Goal: Task Accomplishment & Management: Complete application form

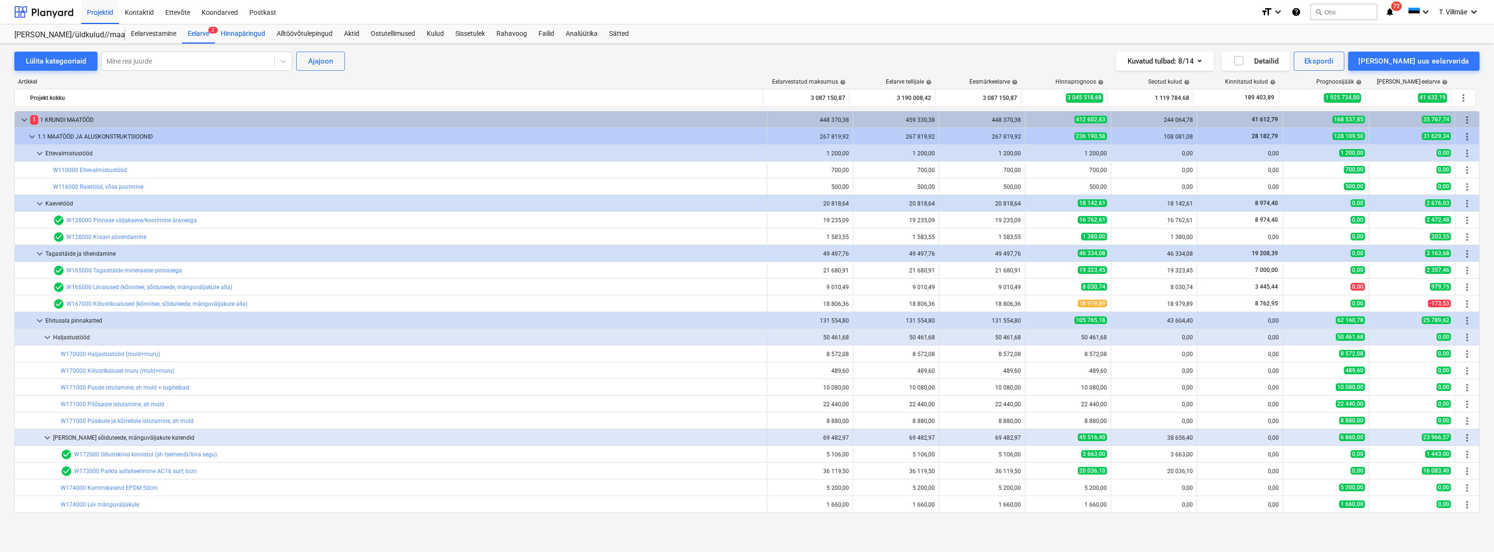
click at [255, 38] on div "Hinnapäringud" at bounding box center [243, 33] width 56 height 19
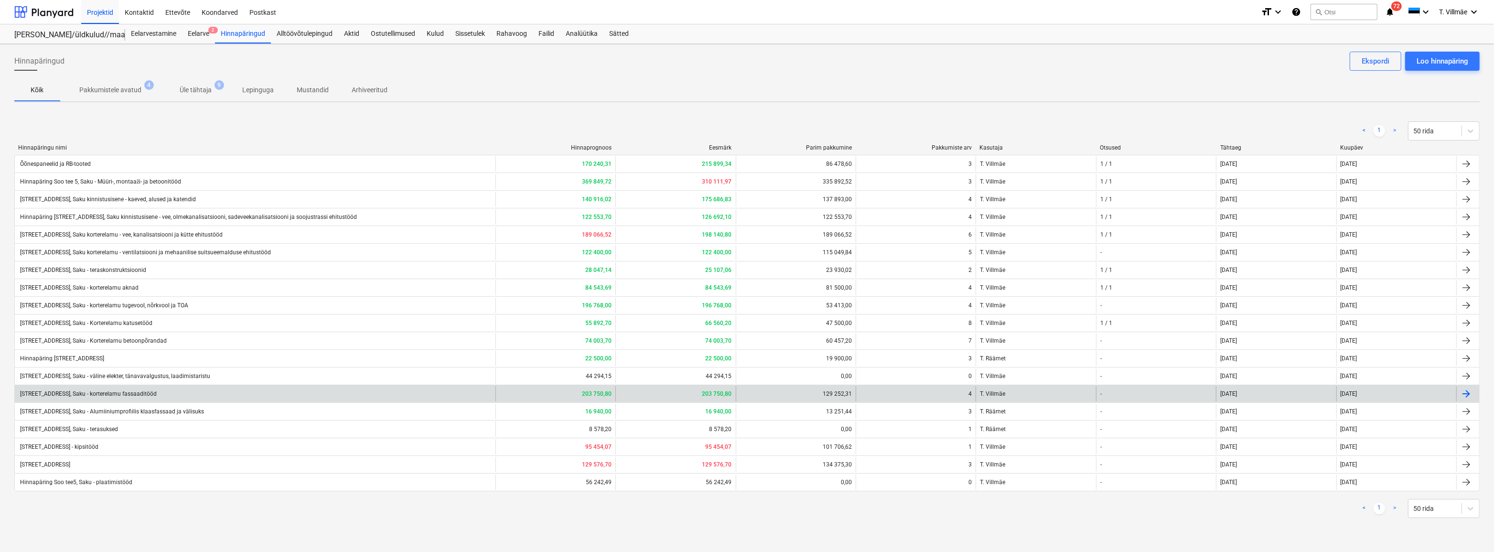
click at [119, 395] on div "[STREET_ADDRESS], Saku - korterelamu fassaaditööd" at bounding box center [88, 393] width 138 height 7
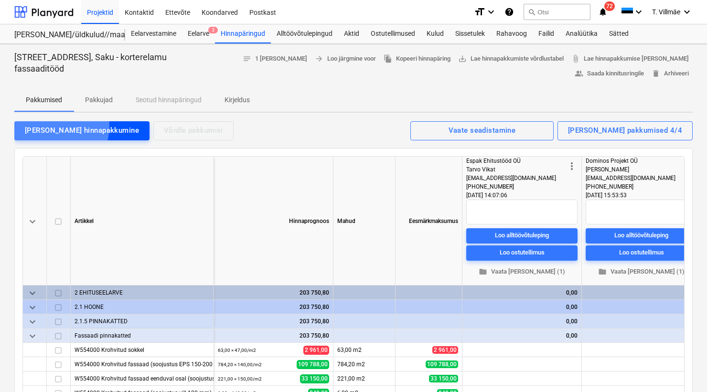
click at [53, 126] on div "[PERSON_NAME] hinnapakkumine" at bounding box center [82, 130] width 114 height 12
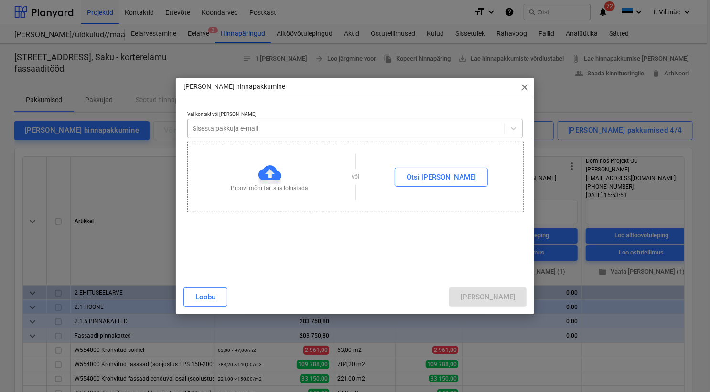
click at [225, 129] on div at bounding box center [346, 129] width 307 height 10
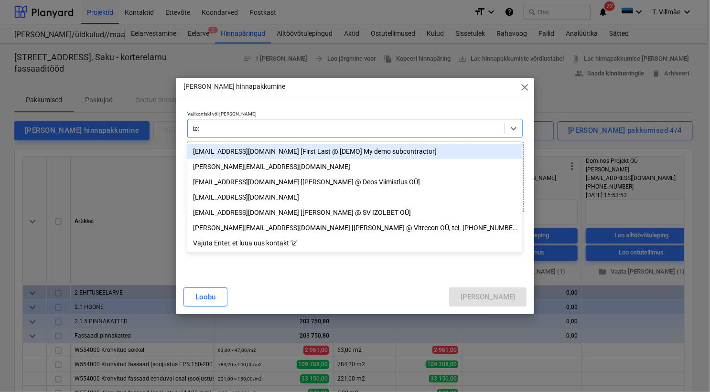
type input "izol"
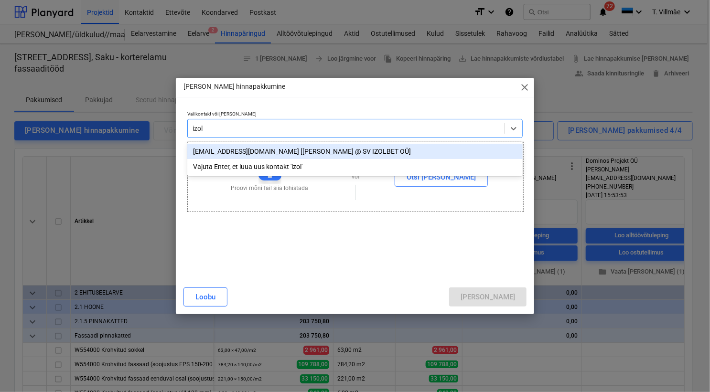
click at [235, 151] on div "[EMAIL_ADDRESS][DOMAIN_NAME] [[PERSON_NAME] @ SV IZOLBET OÜ]" at bounding box center [354, 151] width 335 height 15
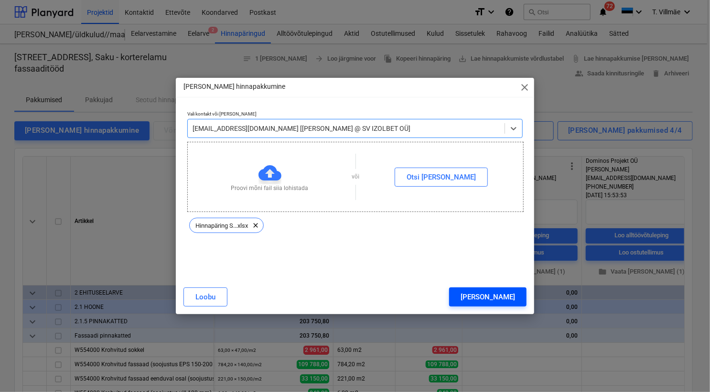
click at [502, 293] on div "[PERSON_NAME]" at bounding box center [488, 297] width 54 height 12
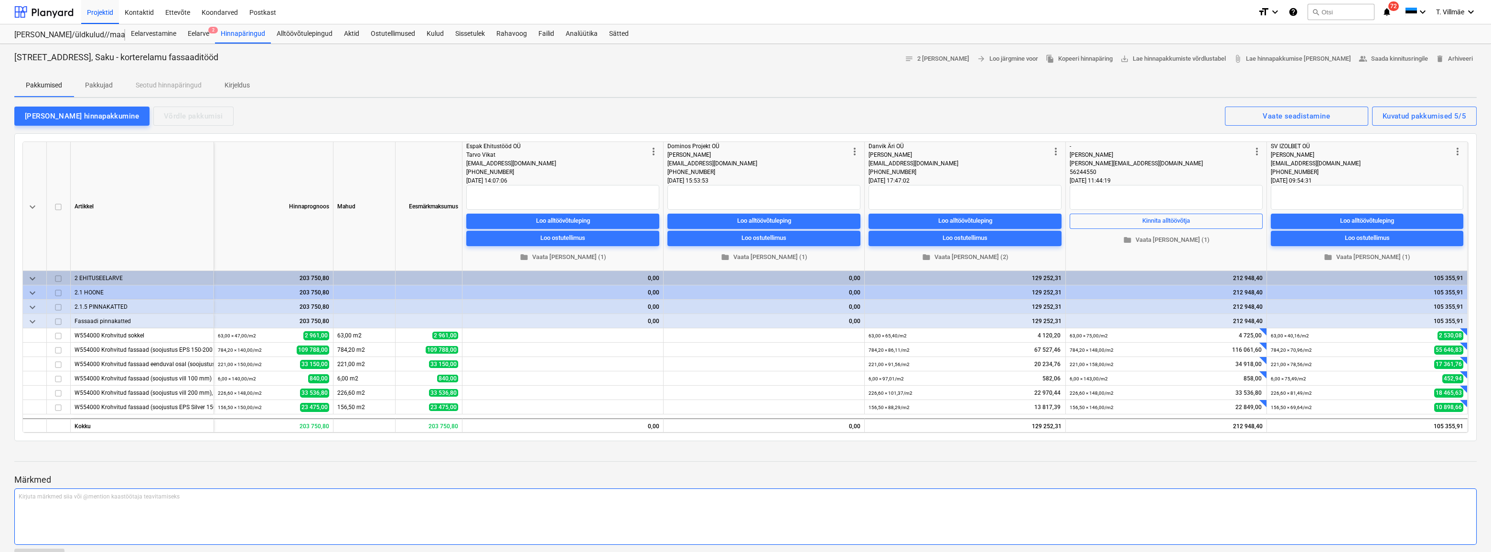
click at [1128, 498] on p "Kirjuta märkmed siia või @mention kaastöötaja teavitamiseks ﻿" at bounding box center [746, 497] width 1454 height 8
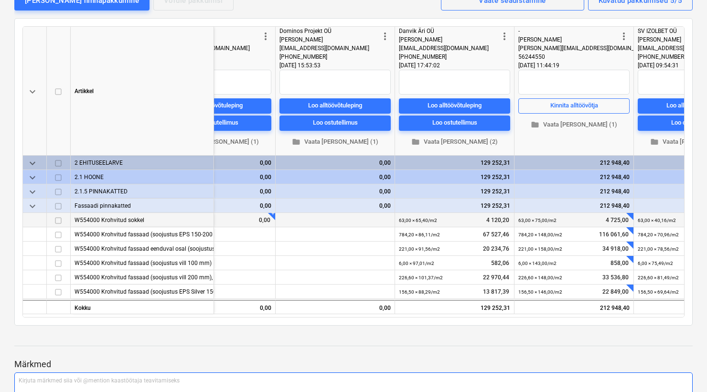
scroll to position [0, 375]
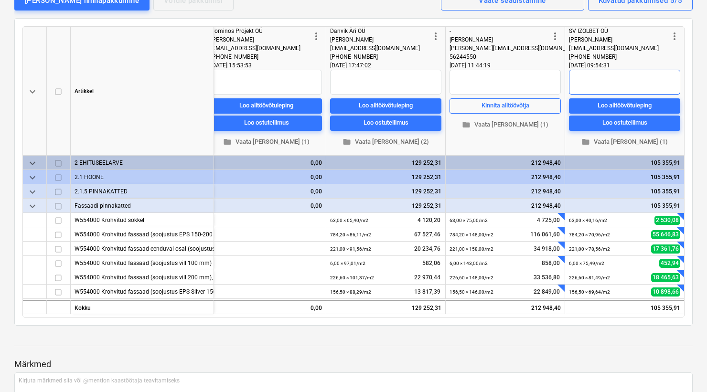
click at [588, 76] on textarea at bounding box center [624, 82] width 111 height 25
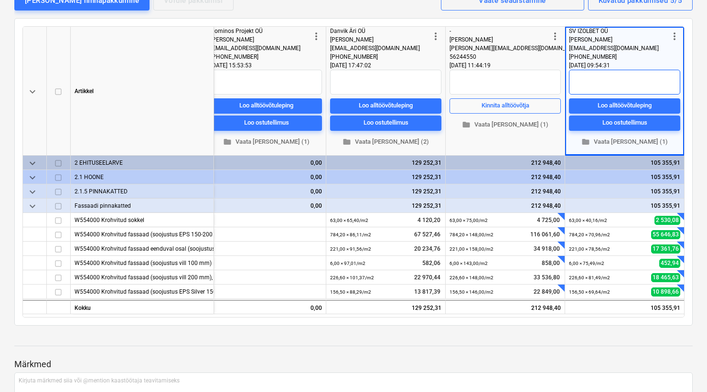
type textarea "x"
type textarea "T"
type textarea "x"
type textarea "Te"
type textarea "x"
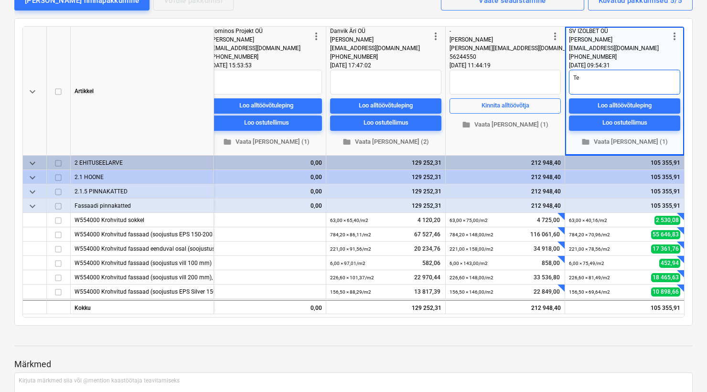
type textarea "Tel"
type textarea "x"
type textarea "Tell"
type textarea "x"
type textarea "Telli"
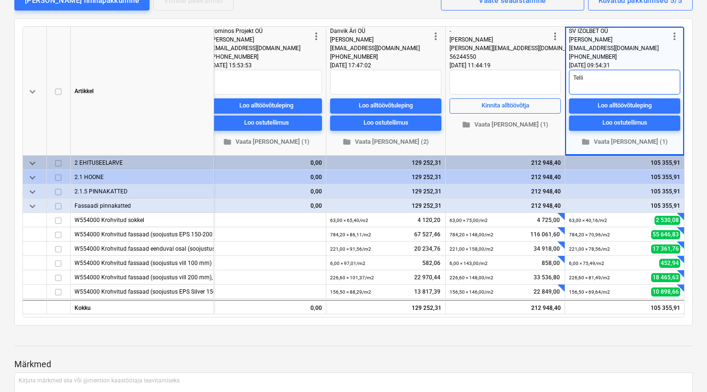
type textarea "x"
type textarea "Tellin"
type textarea "x"
type textarea "Telling"
type textarea "x"
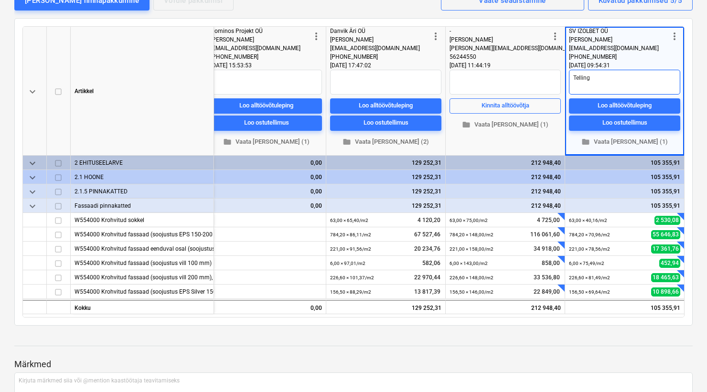
type textarea "Tellingu"
type textarea "x"
type textarea "Tellingud"
type textarea "x"
type textarea "Tellingud"
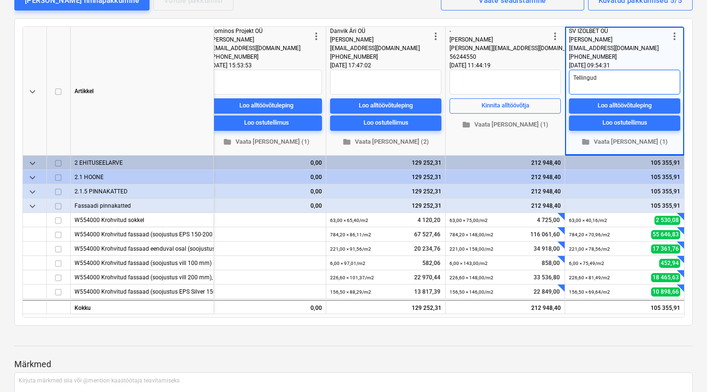
type textarea "x"
type textarea "Tellingud l"
type textarea "x"
type textarea "Tellingud li"
type textarea "x"
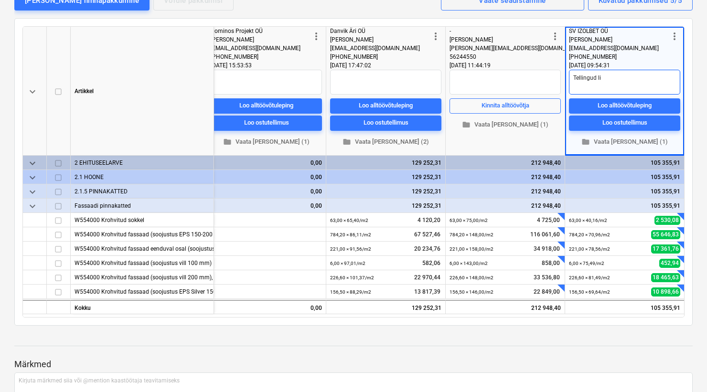
type textarea "Tellingud lis"
type textarea "x"
type textarea "Tellingud [PERSON_NAME]"
type textarea "x"
type textarea "Tellingud [PERSON_NAME]"
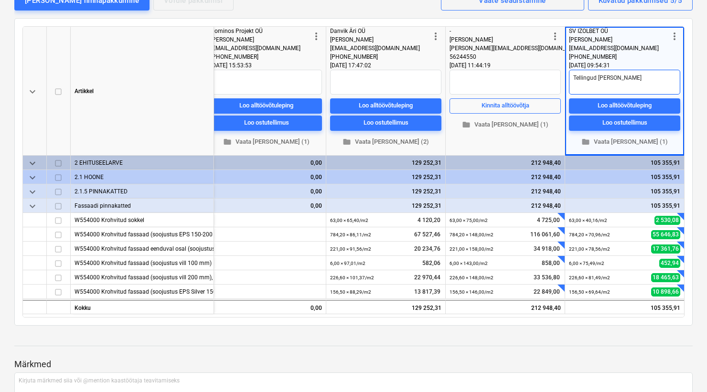
type textarea "x"
type textarea "Tellingud lisaks"
type textarea "x"
type textarea "Tellingud lisaks"
type textarea "x"
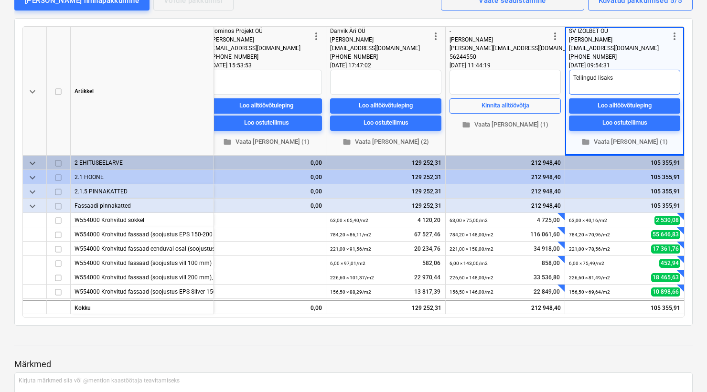
type textarea "Tellingud lisaks 6"
type textarea "x"
type textarea "Tellingud lisaks 6"
type textarea "x"
type textarea "Tellingud lisaks 6 k"
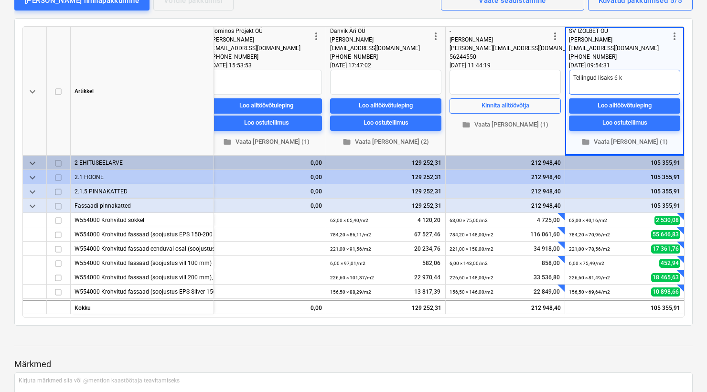
type textarea "x"
type textarea "Tellingud lisaks 6 ku"
type textarea "x"
type textarea "Tellingud lisaks 6 kuu"
type textarea "x"
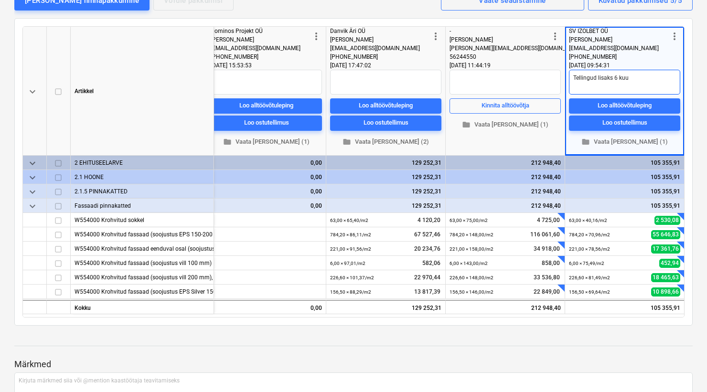
type textarea "Tellingud lisaks 6 kuud"
type textarea "x"
type textarea "Tellingud lisaks 6 kuud"
type textarea "x"
type textarea "Tellingud lisaks 6 kuud t"
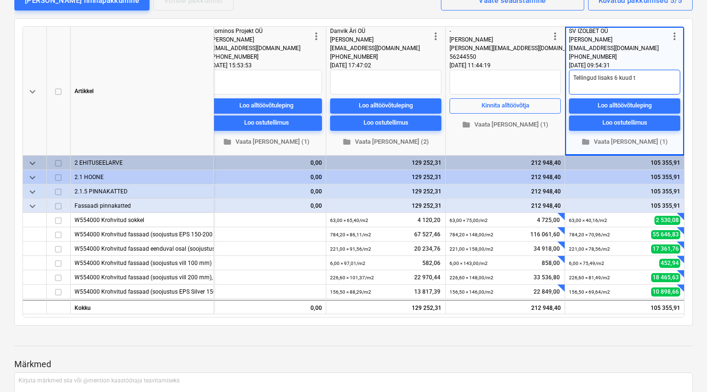
type textarea "x"
type textarea "Tellingud lisaks 6 kuud tä"
type textarea "x"
type textarea "Tellingud lisaks 6 kuud täi"
type textarea "x"
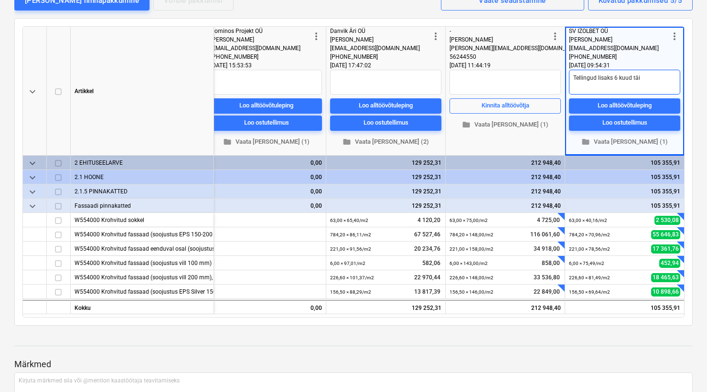
type textarea "Tellingud lisaks 6 kuud täis"
type textarea "x"
type textarea "Tellingud lisaks 6 kuud täisk"
type textarea "x"
type textarea "Tellingud lisaks 6 kuud täiski"
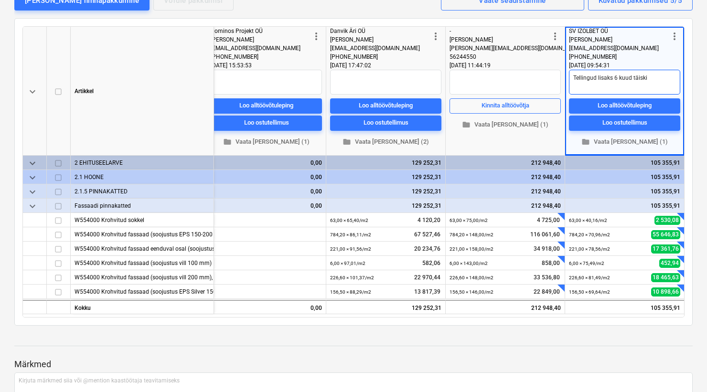
type textarea "x"
type textarea "Tellingud lisaks 6 kuud täiskil"
type textarea "x"
type textarea "Tellingud lisaks 6 kuud täiskile"
type textarea "x"
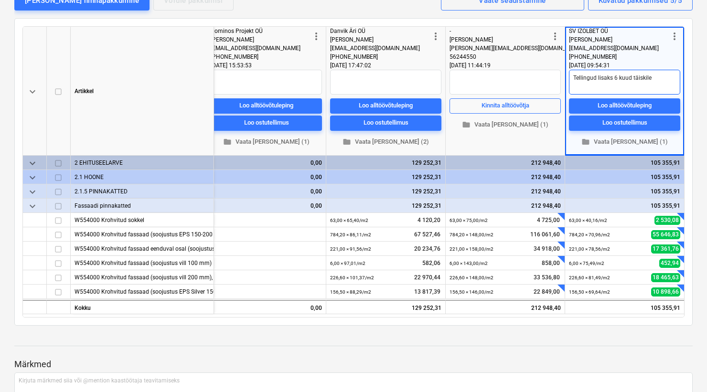
type textarea "Tellingud lisaks 6 kuud täiskiles"
type textarea "x"
type textarea "Tellingud lisaks 6 kuud täiskiles"
type textarea "x"
type textarea "Tellingud lisaks 6 kuud täiskiles 2"
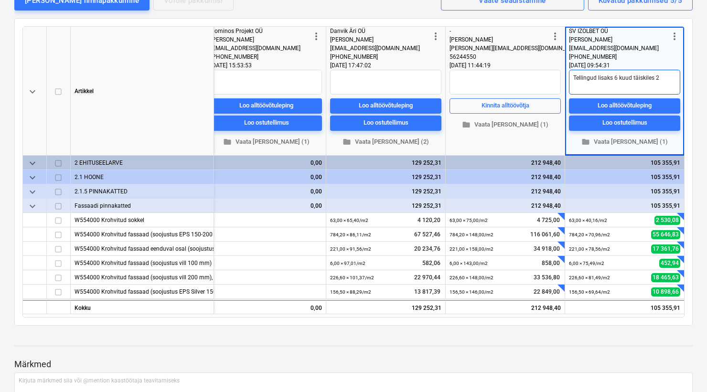
type textarea "x"
type textarea "Tellingud lisaks 6 kuud täiskiles 25"
type textarea "x"
type textarea "Tellingud lisaks 6 kuud täiskiles 255"
type textarea "x"
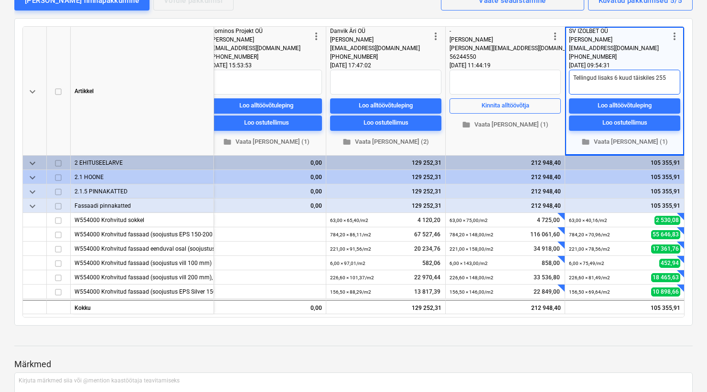
type textarea "Tellingud lisaks 6 kuud täiskiles 2550"
type textarea "x"
type textarea "Tellingud lisaks 6 kuud täiskiles 25506"
type textarea "x"
type textarea "Tellingud lisaks 6 kuud täiskiles 25506€"
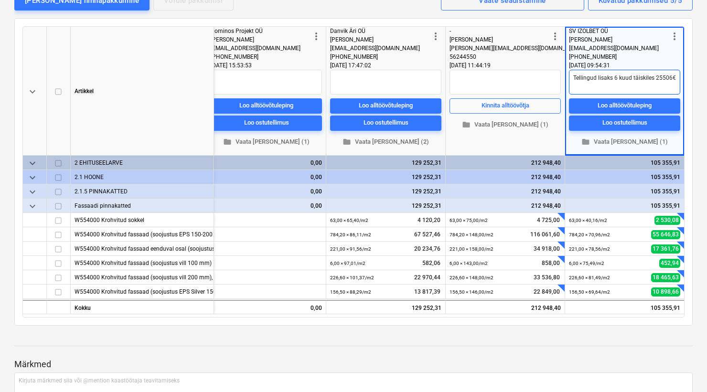
type textarea "x"
type textarea "Tellingud lisaks 6 kuud täiskiles 25506€"
type textarea "x"
type textarea "Tellingud lisaks 6 kuud täiskiles 25506€ K"
type textarea "x"
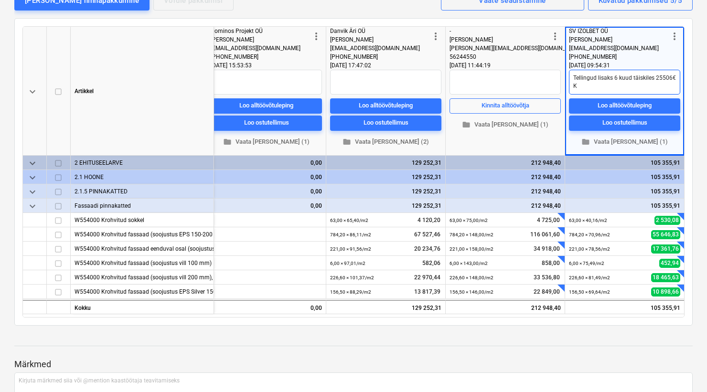
type textarea "Tellingud lisaks 6 kuud täiskiles 25506€ Kü"
type textarea "x"
type textarea "Tellingud lisaks 6 kuud täiskiles 25506€ Küt"
type textarea "x"
type textarea "Tellingud lisaks 6 kuud täiskiles 25506€ Kütm"
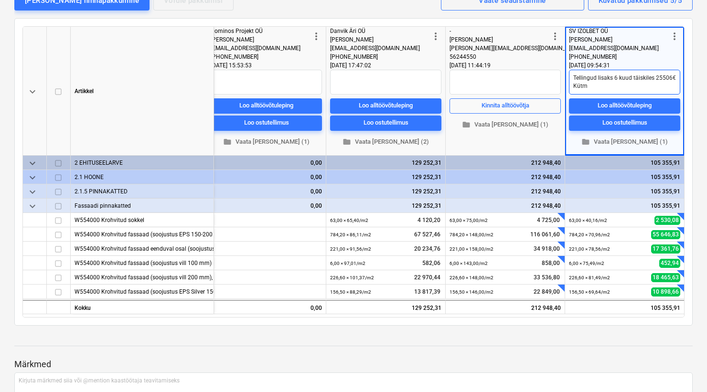
type textarea "x"
type textarea "Tellingud lisaks 6 kuud täiskiles 25506€ Kütmi"
type textarea "x"
type textarea "Tellingud lisaks 6 kuud täiskiles 25506€ Kütmin"
type textarea "x"
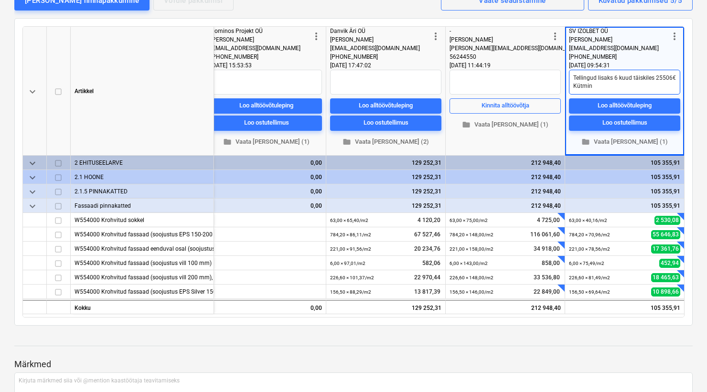
type textarea "Tellingud lisaks 6 kuud täiskiles 25506€ Kütmine"
type textarea "x"
type textarea "Tellingud lisaks 6 kuud täiskiles 25506€ Kütmine"
type textarea "x"
type textarea "Tellingud lisaks 6 kuud täiskiles 25506€ Kütmine 5"
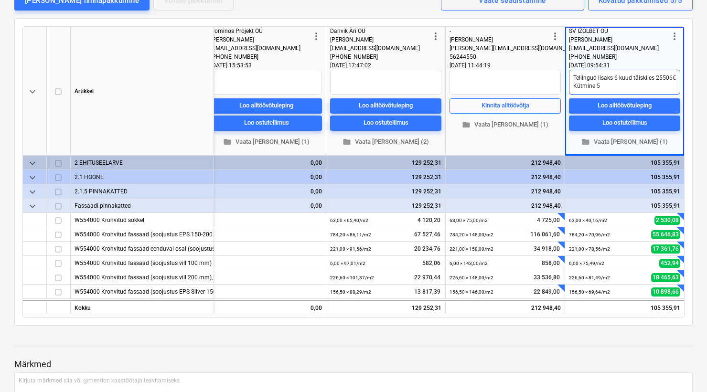
type textarea "x"
type textarea "Tellingud lisaks 6 kuud täiskiles 25506€ Kütmine 50"
type textarea "x"
type textarea "Tellingud lisaks 6 kuud täiskiles 25506€ Kütmine 500"
type textarea "x"
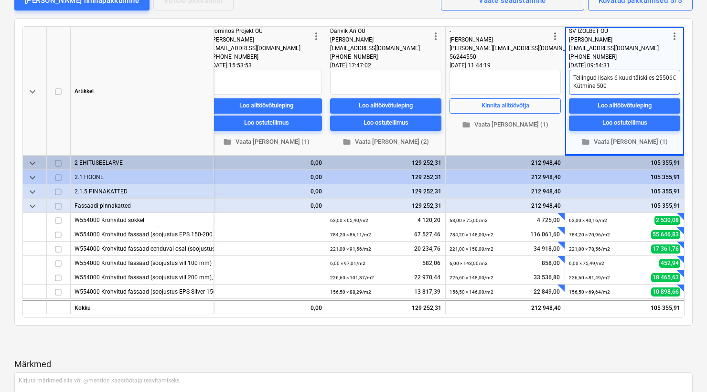
type textarea "Tellingud lisaks 6 kuud täiskiles 25506€ Kütmine 5000"
type textarea "x"
type textarea "Tellingud lisaks 6 kuud täiskiles 25506€ Kütmine 5000€"
type textarea "x"
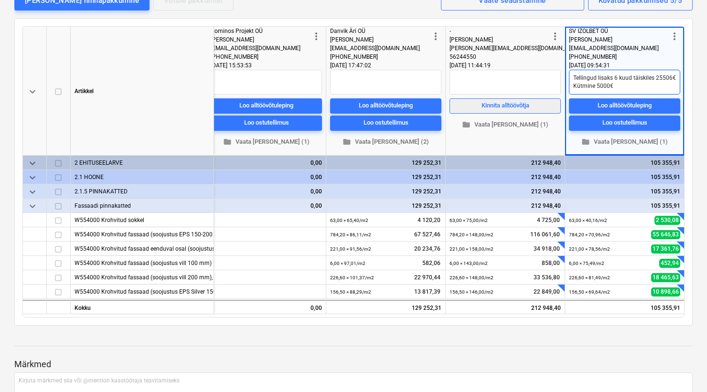
type textarea "Tellingud lisaks 6 kuud täiskiles 25506€ Kütmine 5000€ V"
type textarea "x"
type textarea "Tellingud lisaks 6 kuud täiskiles 25506€ Kütmine 5000€ Ve"
type textarea "x"
type textarea "Tellingud lisaks 6 kuud täiskiles 25506€ Kütmine 5000€ Vee"
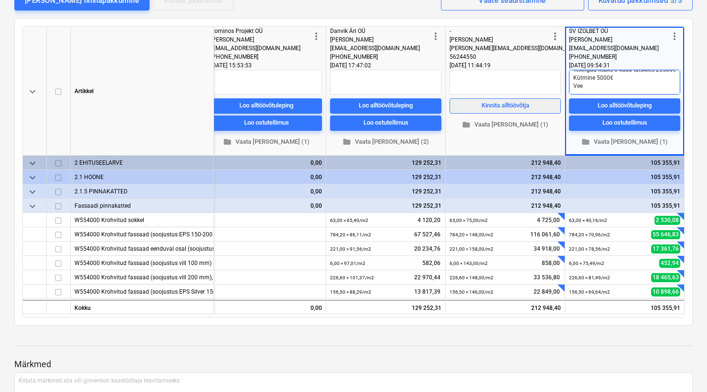
type textarea "x"
type textarea "Tellingud lisaks 6 kuud täiskiles 25506€ Kütmine 5000€ Veep"
type textarea "x"
type textarea "Tellingud lisaks 6 kuud täiskiles 25506€ Kütmine 5000€ Veepl"
type textarea "x"
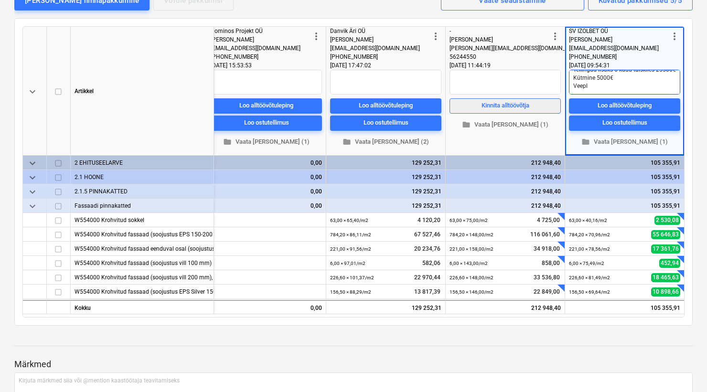
type textarea "Tellingud lisaks 6 kuud täiskiles 25506€ Kütmine 5000€ Veeple"
type textarea "x"
type textarea "Tellingud lisaks 6 kuud täiskiles 25506€ Kütmine 5000€ Veeplek"
type textarea "x"
type textarea "Tellingud lisaks 6 kuud täiskiles 25506€ Kütmine 5000€ Veepleki"
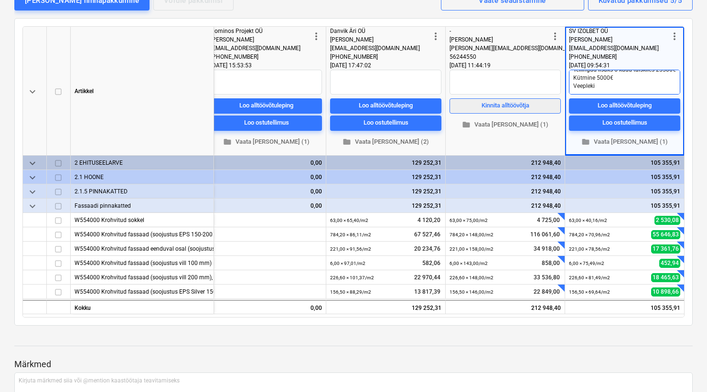
type textarea "x"
type textarea "Tellingud lisaks 6 kuud täiskiles 25506€ Kütmine 5000€ Veeplekid"
type textarea "x"
type textarea "Tellingud lisaks 6 kuud täiskiles 25506€ Kütmine 5000€ Veeplekid"
type textarea "x"
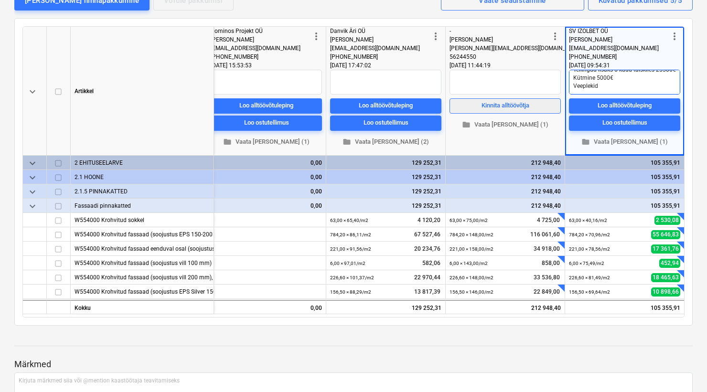
type textarea "Tellingud lisaks 6 kuud täiskiles 25506€ Kütmine 5000€ Veeplekid p"
type textarea "x"
type textarea "Tellingud lisaks 6 kuud täiskiles 25506€ Kütmine 5000€ Veeplekid po"
type textarea "x"
type textarea "Tellingud lisaks 6 kuud täiskiles 25506€ Kütmine 5000€ Veeplekid pol"
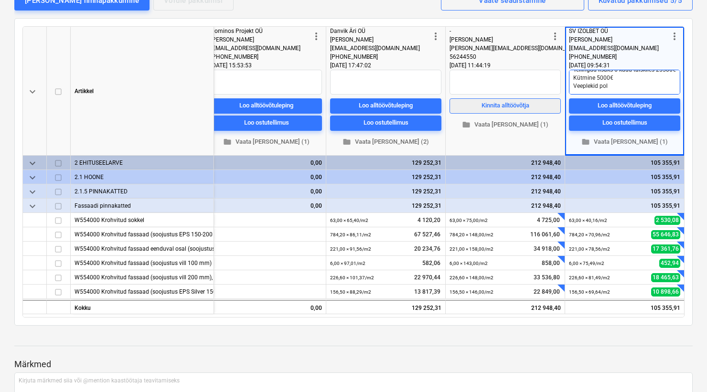
type textarea "x"
type textarea "Tellingud lisaks 6 kuud täiskiles 25506€ Kütmine 5000€ Veeplekid pole"
type textarea "x"
type textarea "Tellingud lisaks 6 kuud täiskiles 25506€ Kütmine 5000€ Veeplekid pole"
type textarea "x"
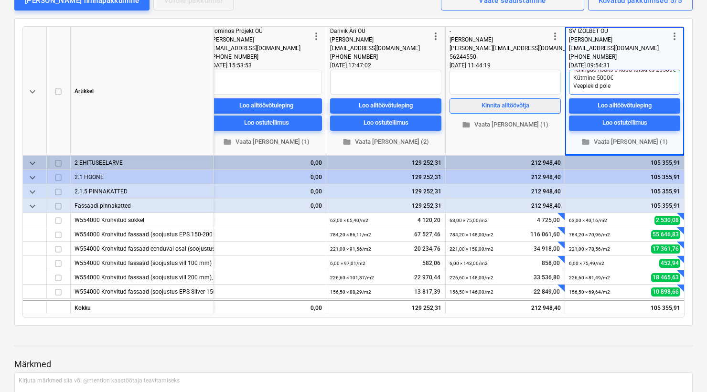
type textarea "Tellingud lisaks 6 kuud täiskiles 25506€ Kütmine 5000€ Veeplekid pole j"
type textarea "x"
type textarea "Tellingud lisaks 6 kuud täiskiles 25506€ Kütmine 5000€ Veeplekid pole"
type textarea "x"
type textarea "Tellingud lisaks 6 kuud täiskiles 25506€ Kütmine 5000€ Veeplekid pole h"
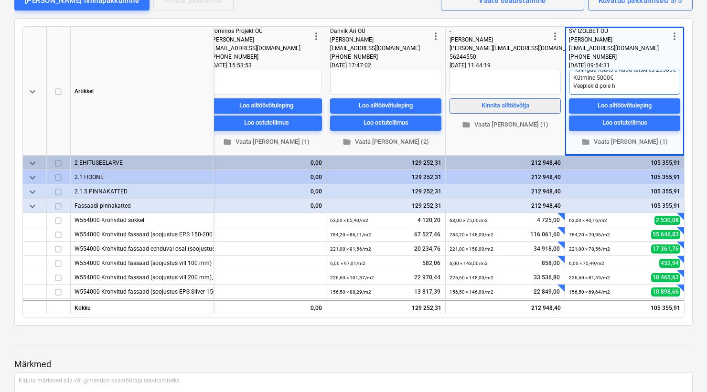
type textarea "x"
type textarea "Tellingud lisaks 6 kuud täiskiles 25506€ Kütmine 5000€ Veeplekid pole hi"
type textarea "x"
type textarea "Tellingud lisaks 6 kuud täiskiles 25506€ Kütmine 5000€ Veeplekid pole hin"
type textarea "x"
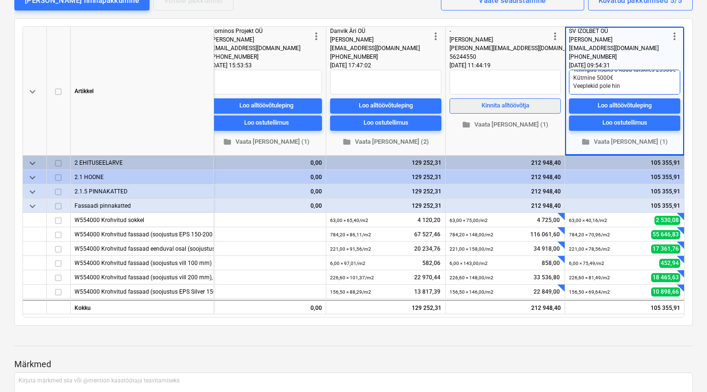
type textarea "Tellingud lisaks 6 kuud täiskiles 25506€ Kütmine 5000€ Veeplekid pole [PERSON_N…"
type textarea "x"
type textarea "Tellingud lisaks 6 kuud täiskiles 25506€ Kütmine 5000€ Veeplekid pole hinna"
type textarea "x"
type textarea "Tellingud lisaks 6 kuud täiskiles 25506€ Kütmine 5000€ Veeplekid pole hinnas"
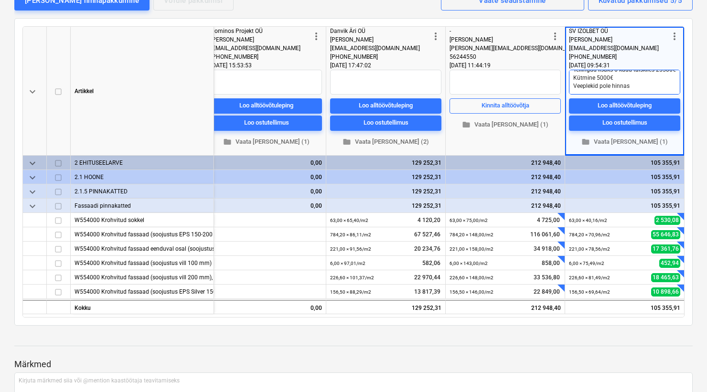
click at [573, 84] on textarea "Tellingud lisaks 6 kuud täiskiles 25506€ Kütmine 5000€ Veeplekid pole hinnas" at bounding box center [624, 82] width 111 height 25
type textarea "x"
type textarea "Tellingud lisaks 6 kuud täiskiles 25506€ LKütmine 5000€ Veeplekid pole hinnas"
type textarea "x"
type textarea "Tellingud lisaks 6 kuud täiskiles 25506€ LiKütmine 5000€ Veeplekid pole hinnas"
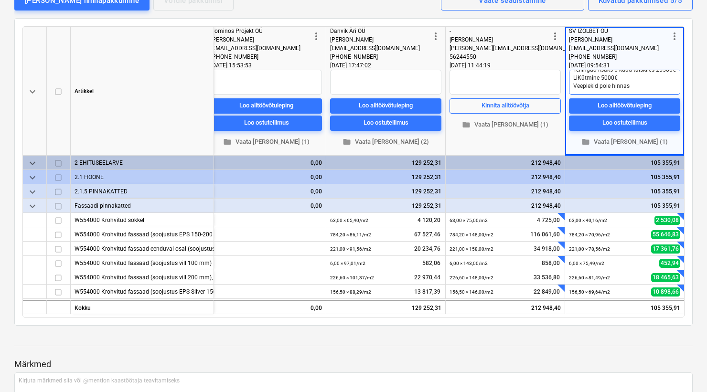
type textarea "x"
type textarea "Tellingud lisaks 6 kuud täiskiles 25506€ LisKütmine 5000€ Veeplekid pole hinnas"
type textarea "x"
type textarea "Tellingud lisaks 6 kuud täiskiles 25506€ LisaKütmine 5000€ Veeplekid pole hinnas"
type textarea "x"
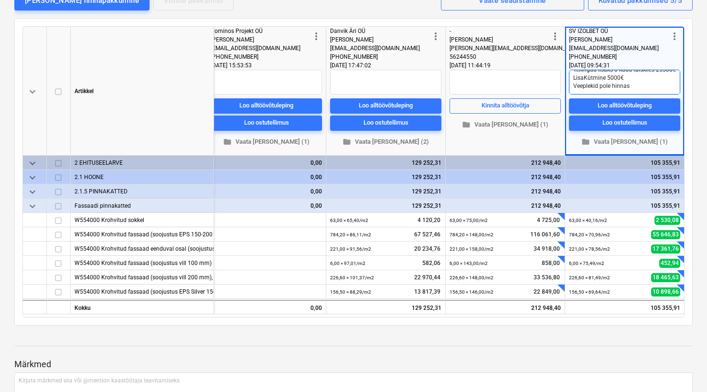
type textarea "Tellingud lisaks 6 kuud täiskiles 25506€ LisakKütmine 5000€ Veeplekid pole hinn…"
type textarea "x"
type textarea "Tellingud lisaks 6 kuud täiskiles 25506€ LisaksKütmine 5000€ Veeplekid pole hin…"
type textarea "x"
type textarea "Tellingud lisaks 6 kuud täiskiles 25506€ Lisaks Kütmine 5000€ Veeplekid pole hi…"
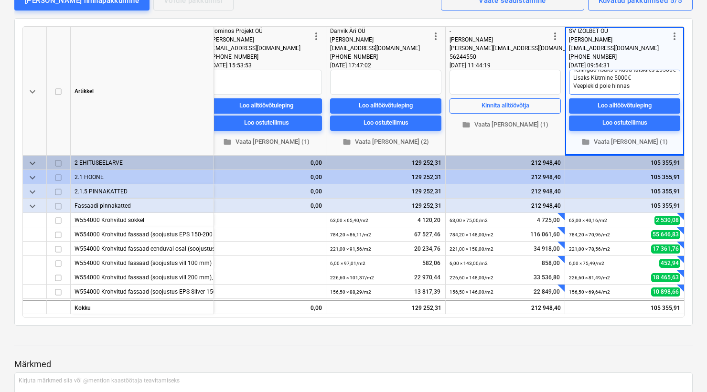
type textarea "x"
type textarea "Tellingud lisaks 6 kuud täiskiles 25506€ LisaksKütmine 5000€ Veeplekid pole hin…"
type textarea "x"
type textarea "Tellingud lisaks 6 kuud täiskiles 25506€ LisakskKütmine 5000€ Veeplekid pole hi…"
type textarea "x"
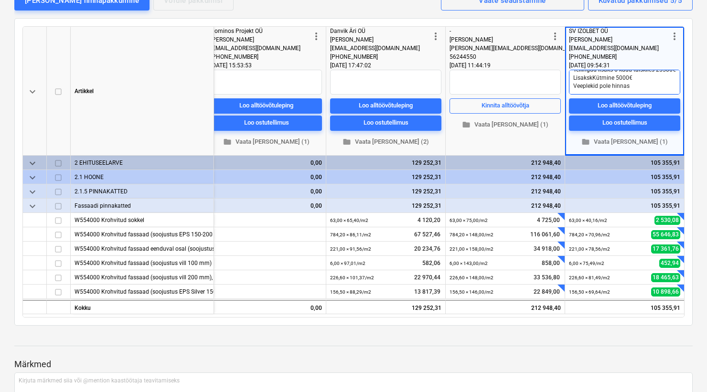
type textarea "Tellingud lisaks 6 kuud täiskiles 25506€ LisaksKütmine 5000€ Veeplekid pole hin…"
type textarea "x"
type textarea "Tellingud lisaks 6 kuud täiskiles 25506€ Lisaks Kütmine 5000€ Veeplekid pole hi…"
click at [593, 78] on textarea "Tellingud lisaks 6 kuud täiskiles 25506€ Lisaks Kütmine 5000€ Veeplekid pole hi…" at bounding box center [624, 82] width 111 height 25
type textarea "x"
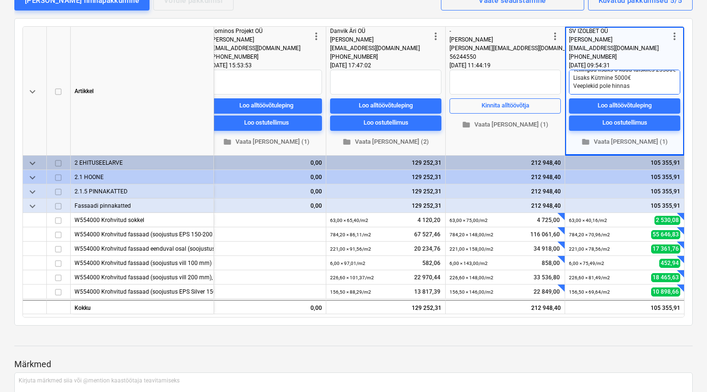
type textarea "Tellingud lisaks 6 kuud täiskiles 25506€ Lisaks ütmine 5000€ Veeplekid pole hin…"
type textarea "x"
click at [646, 80] on textarea "Tellingud lisaks 6 kuud täiskiles 25506€ Lisaks kütmine 5000€ Veeplekid pole hi…" at bounding box center [624, 82] width 111 height 25
click at [639, 89] on textarea "Tellingud lisaks 6 kuud täiskiles 25506€ Lisaks kütmine 5000€ Veeplekid pole hi…" at bounding box center [624, 82] width 111 height 25
type textarea "Tellingud lisaks 6 kuud täiskiles 25506€ Lisaks kütmine 5000€ Veeplekid pole hi…"
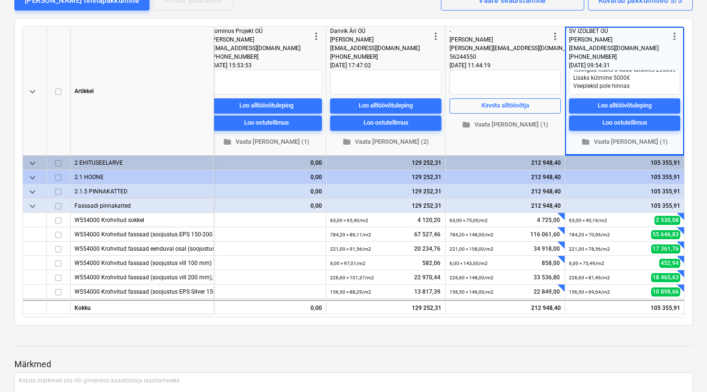
click at [559, 150] on div "more_vert - [PERSON_NAME] [PERSON_NAME][EMAIL_ADDRESS][DOMAIN_NAME] 56244550 [D…" at bounding box center [505, 91] width 111 height 129
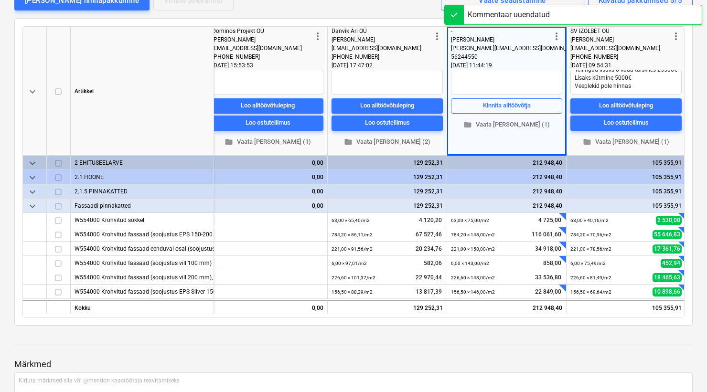
scroll to position [0, 375]
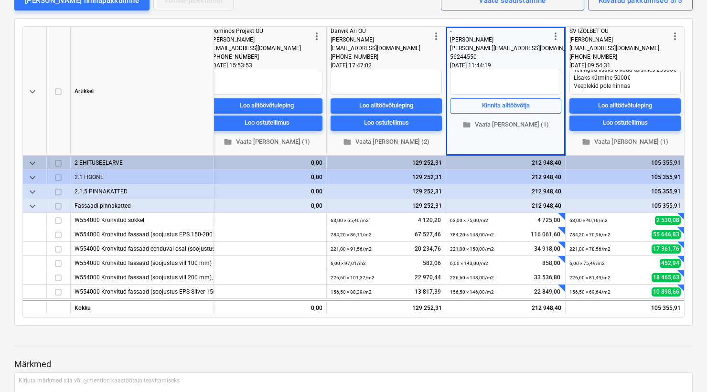
type textarea "x"
